Goal: Task Accomplishment & Management: Manage account settings

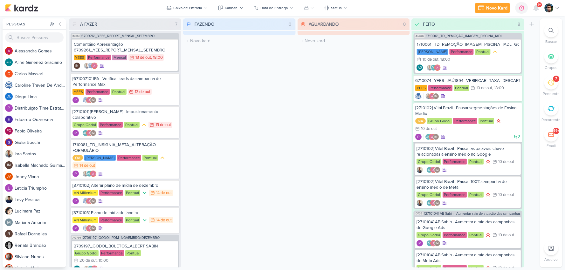
click at [552, 82] on icon at bounding box center [550, 82] width 7 height 7
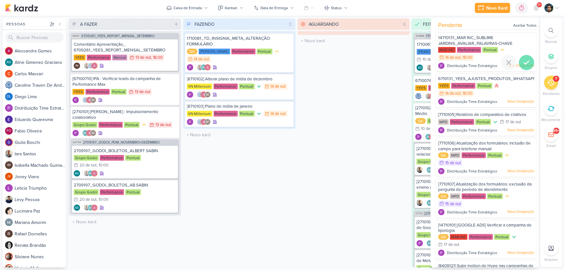
click at [523, 65] on icon at bounding box center [527, 63] width 8 height 8
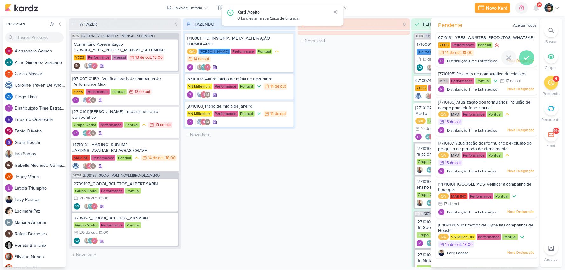
click at [526, 64] on div at bounding box center [526, 57] width 15 height 15
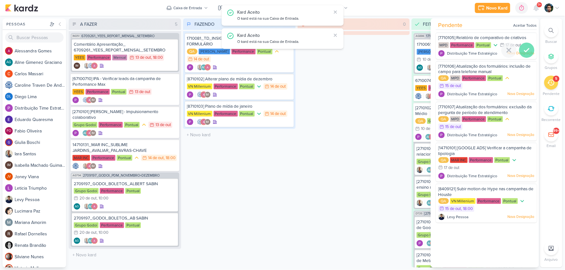
click at [521, 54] on div at bounding box center [526, 50] width 15 height 15
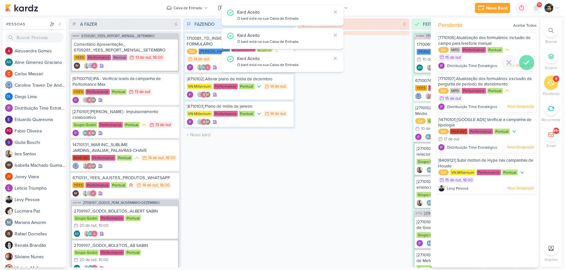
click at [523, 64] on icon at bounding box center [527, 63] width 8 height 8
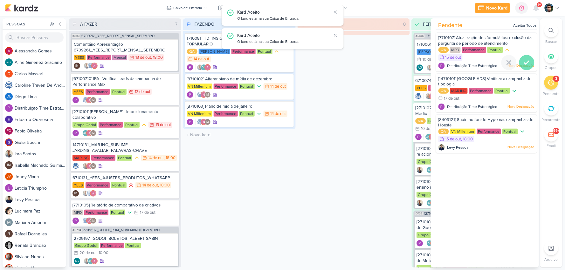
click at [523, 60] on icon at bounding box center [527, 63] width 8 height 8
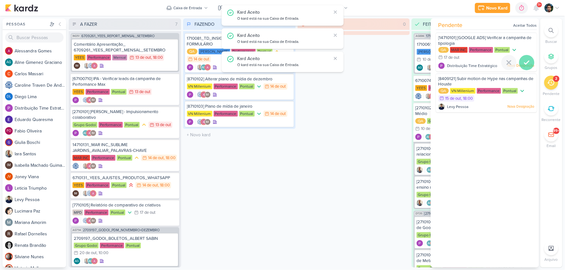
click at [524, 61] on icon at bounding box center [527, 63] width 8 height 8
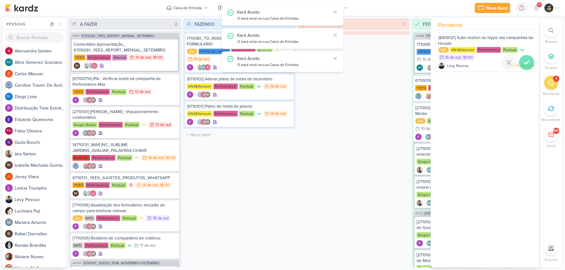
click at [525, 61] on icon at bounding box center [527, 63] width 8 height 8
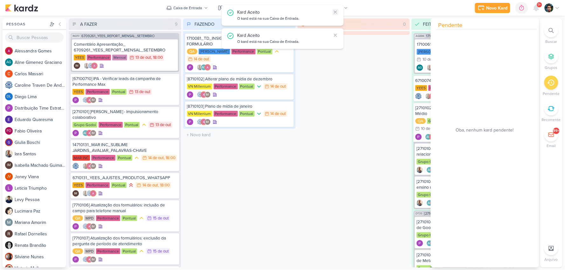
click at [336, 11] on icon at bounding box center [335, 12] width 5 height 5
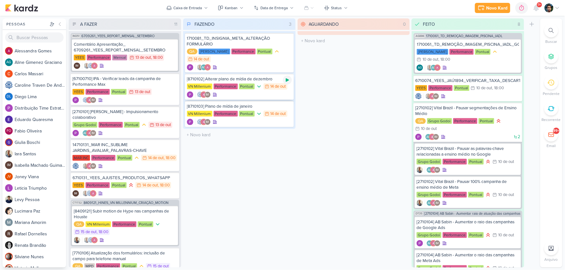
click at [286, 79] on icon at bounding box center [287, 79] width 3 height 3
click at [256, 80] on div "[8710102] Alterar plano de mídia de dezembro" at bounding box center [239, 79] width 105 height 6
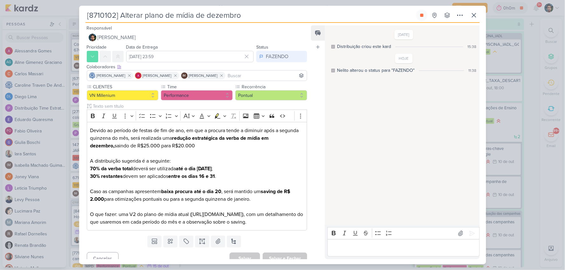
click at [67, 176] on div "[8710102] Alterar plano de mídia de dezembro" at bounding box center [282, 135] width 565 height 270
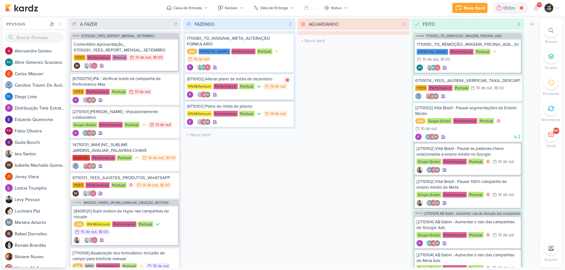
click at [258, 93] on div "IM" at bounding box center [239, 95] width 105 height 6
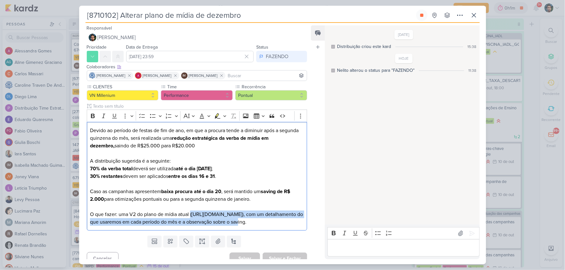
drag, startPoint x: 164, startPoint y: 230, endPoint x: 86, endPoint y: 221, distance: 78.3
click at [86, 221] on div "CLIENTES VN Millenium Time" at bounding box center [194, 159] width 231 height 150
copy p "([URL][DOMAIN_NAME])"
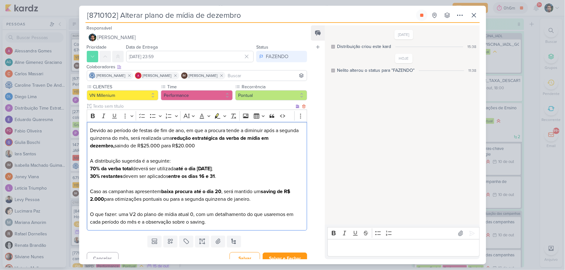
drag, startPoint x: 90, startPoint y: 190, endPoint x: 265, endPoint y: 202, distance: 175.5
click at [265, 202] on p "Caso as campanhas apresentem baixa procura até o dia 20 , será mantido um savin…" at bounding box center [197, 207] width 214 height 38
click at [360, 248] on p "Editor editing area: main" at bounding box center [403, 248] width 145 height 8
click at [327, 238] on div "Rich Text Editor Bold Italic Underline Strikethrough Bulleted List Numbered Lis…" at bounding box center [402, 242] width 154 height 35
click at [346, 229] on p "Feito - V2" at bounding box center [403, 233] width 145 height 8
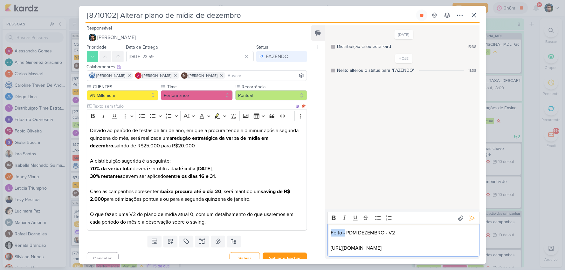
drag, startPoint x: 344, startPoint y: 225, endPoint x: 291, endPoint y: 220, distance: 53.3
click at [291, 220] on div "Responsável Nelito Junior Nenhum contato encontrado create new contact Novo Con…" at bounding box center [282, 143] width 407 height 241
click at [470, 215] on icon at bounding box center [472, 218] width 6 height 6
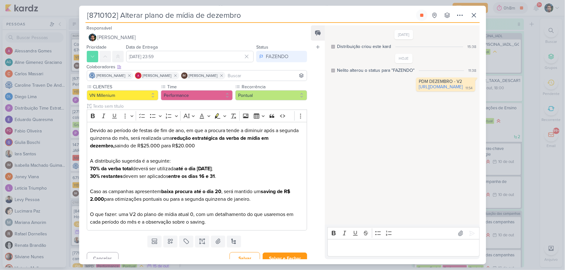
click at [396, 247] on p "Editor editing area: main" at bounding box center [403, 248] width 145 height 8
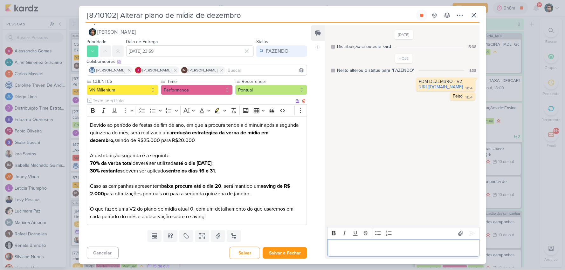
scroll to position [7, 0]
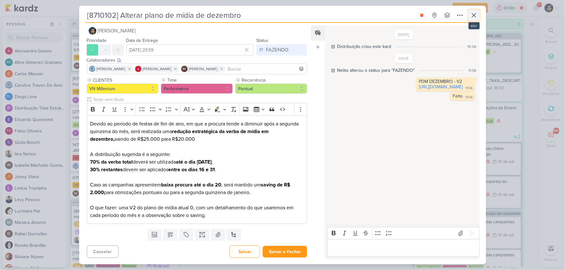
click at [476, 17] on icon at bounding box center [474, 15] width 8 height 8
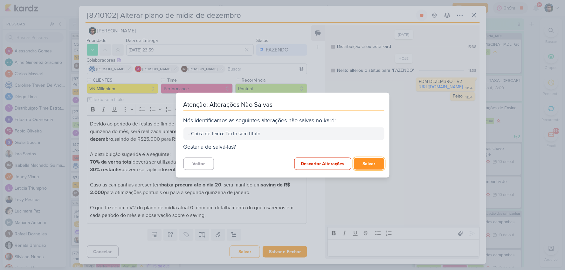
click at [371, 163] on button "Salvar" at bounding box center [369, 164] width 31 height 12
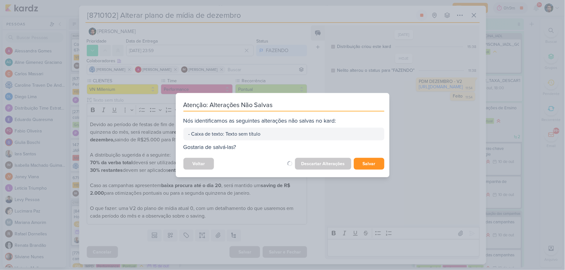
scroll to position [6, 0]
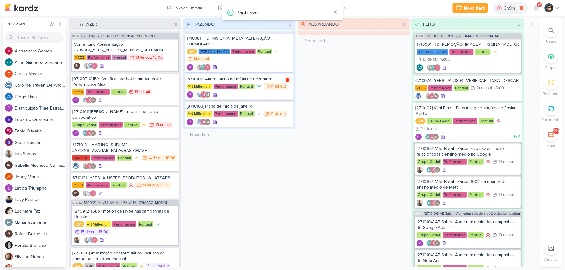
click at [285, 80] on icon at bounding box center [287, 80] width 5 height 5
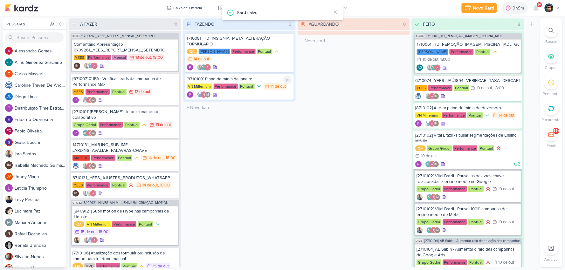
click at [234, 96] on div "IM" at bounding box center [239, 95] width 105 height 6
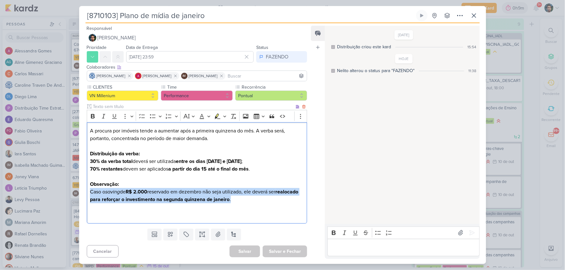
drag, startPoint x: 259, startPoint y: 201, endPoint x: 87, endPoint y: 191, distance: 171.9
click at [87, 191] on div "A procura por imóveis tende a aumentar após a primeira quinzena do mês. A verba…" at bounding box center [197, 172] width 220 height 101
copy p "Caso o saving de R$ 2.000 reservado em dezembro não seja utilizado, ele deverá …"
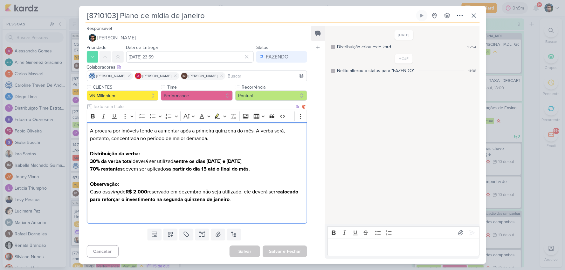
click at [178, 177] on p "Editor editing area: main" at bounding box center [197, 177] width 214 height 8
click at [378, 249] on p "Editor editing area: main" at bounding box center [403, 248] width 145 height 8
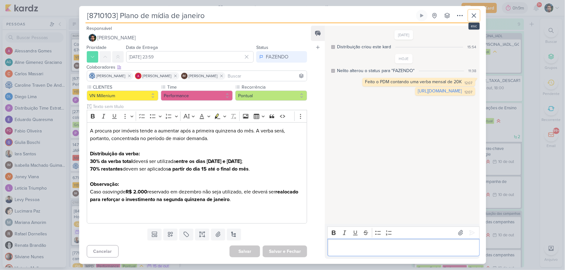
drag, startPoint x: 473, startPoint y: 14, endPoint x: 470, endPoint y: 15, distance: 3.8
click at [472, 14] on icon at bounding box center [474, 16] width 8 height 8
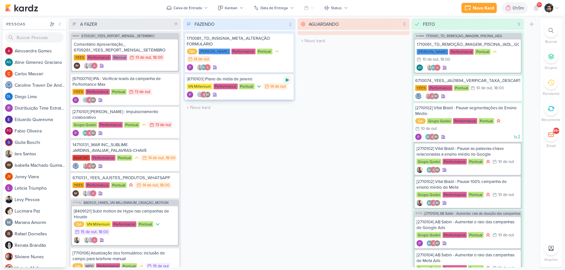
click at [287, 80] on icon at bounding box center [287, 79] width 3 height 3
click at [286, 79] on icon at bounding box center [287, 79] width 3 height 3
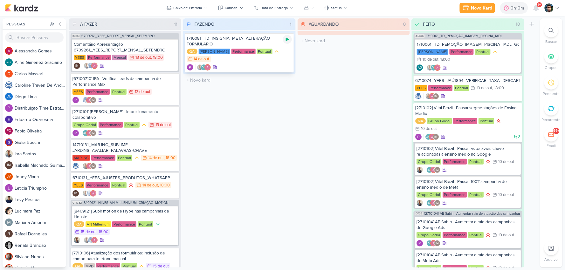
click at [285, 40] on icon at bounding box center [287, 39] width 5 height 5
click at [275, 42] on div "1710081_TD_INSIGNIA_META_ALTERAÇÃO FORMULÁRIO" at bounding box center [239, 41] width 105 height 11
